Goal: Navigation & Orientation: Find specific page/section

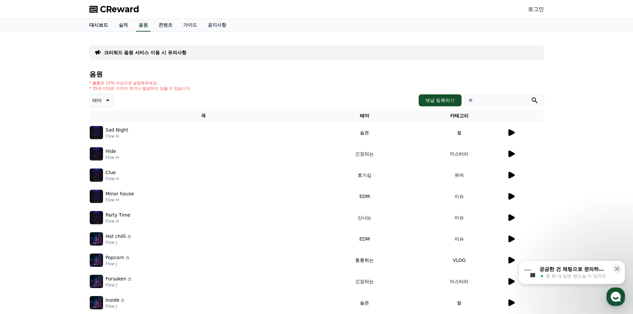
click at [105, 26] on link "대시보드" at bounding box center [98, 25] width 29 height 13
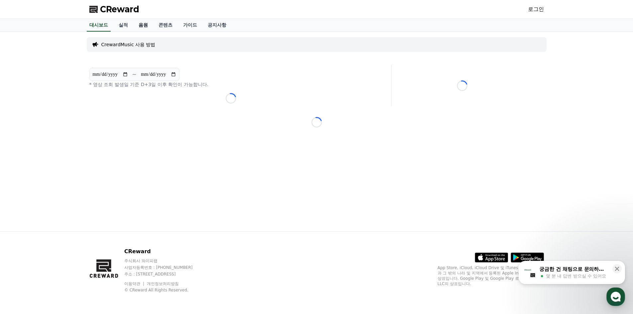
click at [141, 26] on link "음원" at bounding box center [143, 25] width 20 height 13
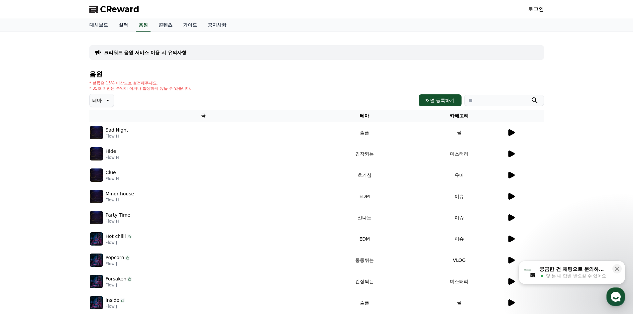
click at [124, 26] on link "실적" at bounding box center [123, 25] width 20 height 13
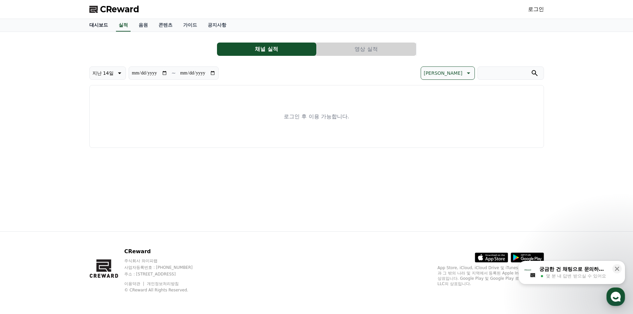
click at [100, 27] on link "대시보드" at bounding box center [98, 25] width 29 height 13
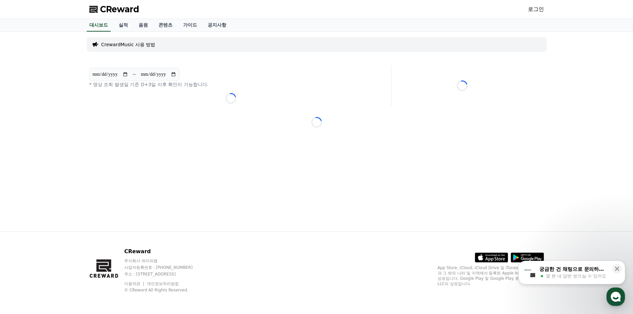
click at [114, 10] on span "CReward" at bounding box center [119, 9] width 39 height 11
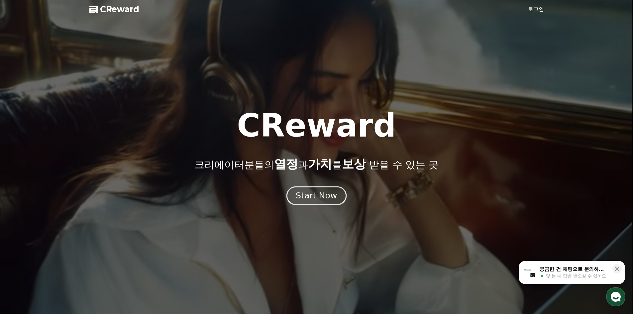
click at [321, 201] on div "Start Now" at bounding box center [316, 195] width 41 height 11
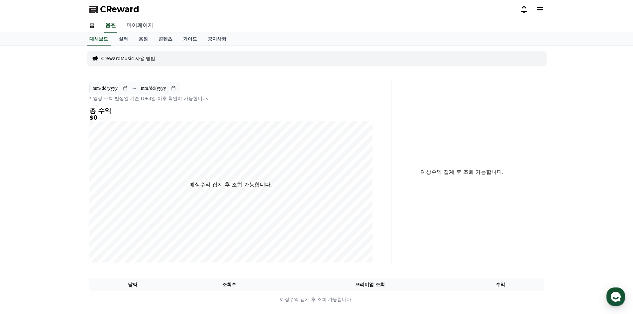
click at [138, 27] on link "마이페이지" at bounding box center [139, 26] width 37 height 14
select select "**********"
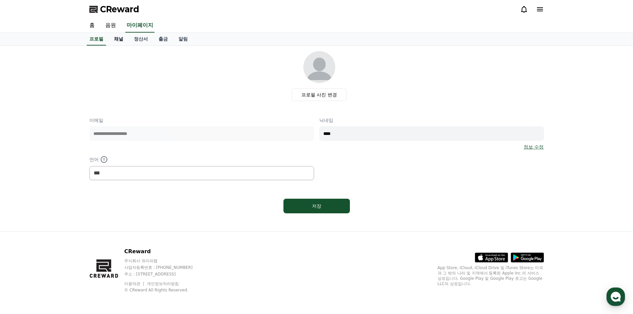
click at [121, 40] on link "채널" at bounding box center [119, 39] width 20 height 13
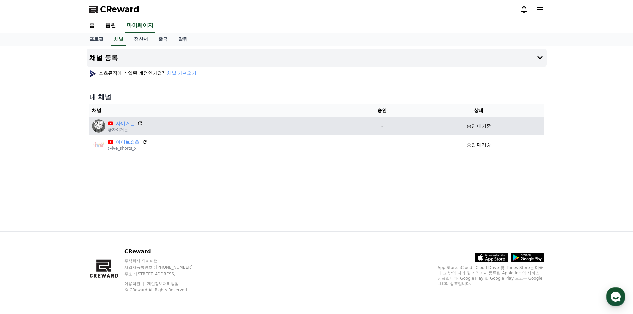
click at [141, 122] on icon at bounding box center [140, 123] width 4 height 4
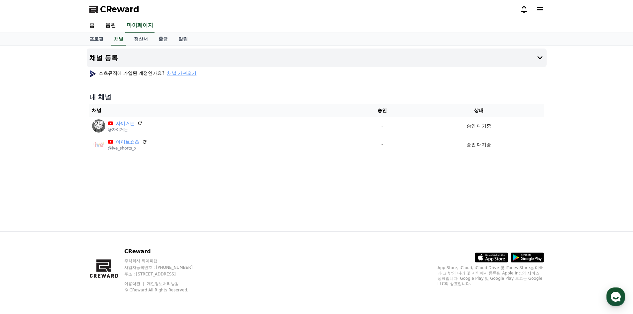
click at [583, 200] on div "채널 등록 쇼츠뮤직에 가입된 계정인가요? 채널 가져오기 내 채널 채널 승인 상태 자이거는 @자이거는 - 승인 대기중 아이브쇼츠 @ive_sho…" at bounding box center [316, 138] width 633 height 185
click at [141, 42] on link "정산서" at bounding box center [141, 39] width 25 height 13
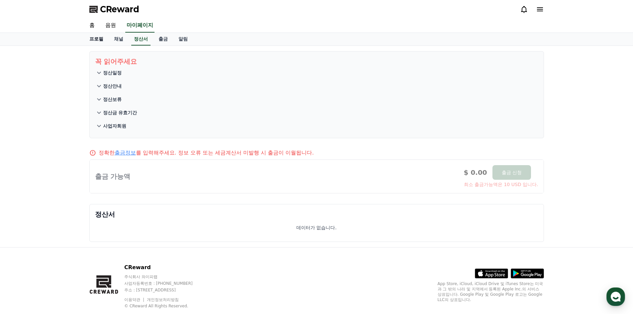
click at [99, 39] on link "프로필" at bounding box center [96, 39] width 25 height 13
select select "**********"
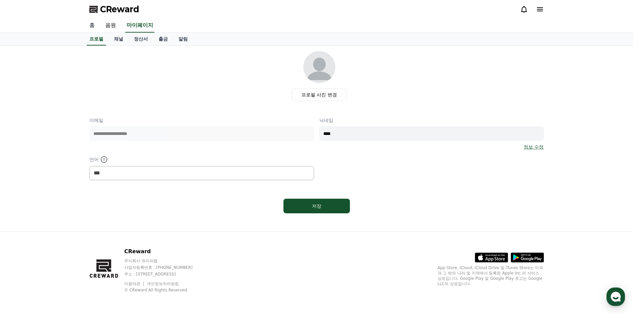
click at [95, 26] on link "홈" at bounding box center [92, 26] width 16 height 14
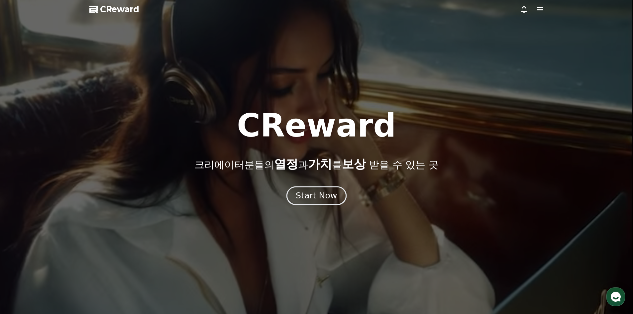
click at [319, 194] on div "Start Now" at bounding box center [316, 195] width 41 height 11
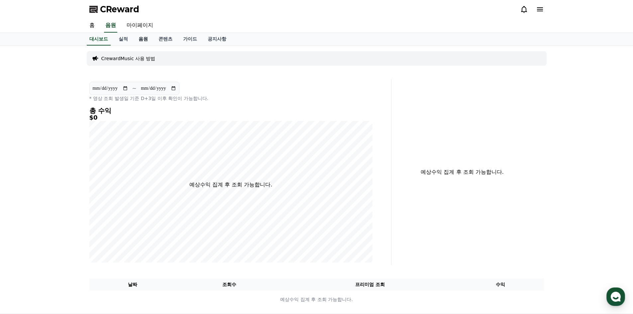
click at [138, 38] on link "음원" at bounding box center [143, 39] width 20 height 13
